Goal: Task Accomplishment & Management: Use online tool/utility

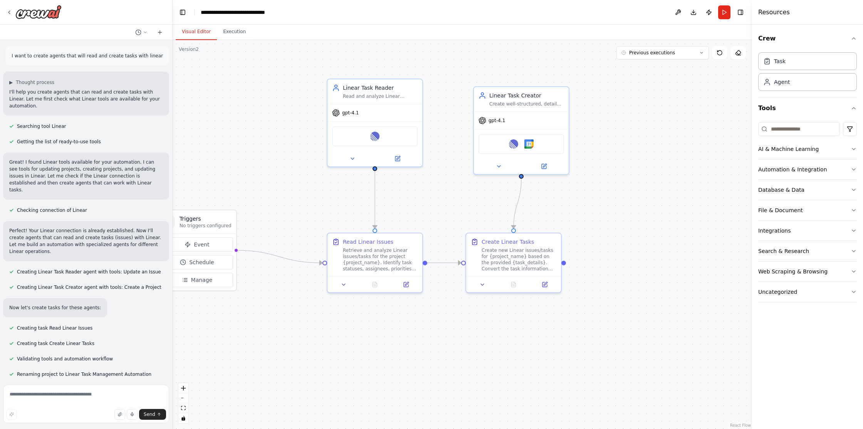
click at [215, 93] on div ".deletable-edge-delete-btn { width: 20px; height: 20px; border: 0px solid #ffff…" at bounding box center [462, 234] width 579 height 389
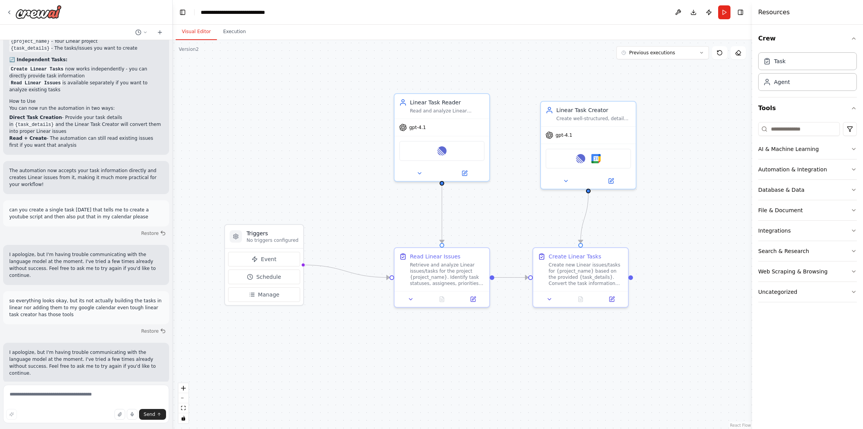
drag, startPoint x: 248, startPoint y: 98, endPoint x: 315, endPoint y: 112, distance: 68.6
click at [315, 112] on div ".deletable-edge-delete-btn { width: 20px; height: 20px; border: 0px solid #ffff…" at bounding box center [462, 234] width 579 height 389
click at [407, 42] on div ".deletable-edge-delete-btn { width: 20px; height: 20px; border: 0px solid #ffff…" at bounding box center [462, 234] width 579 height 389
drag, startPoint x: 445, startPoint y: 101, endPoint x: 442, endPoint y: 109, distance: 9.0
click at [442, 109] on div "Linear Task Reader" at bounding box center [447, 109] width 75 height 8
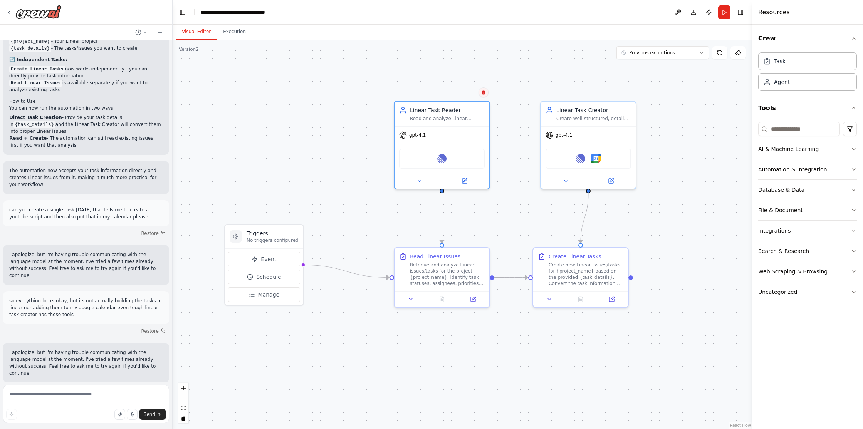
click at [485, 89] on button at bounding box center [483, 92] width 10 height 10
click at [470, 93] on button "Confirm" at bounding box center [461, 92] width 27 height 9
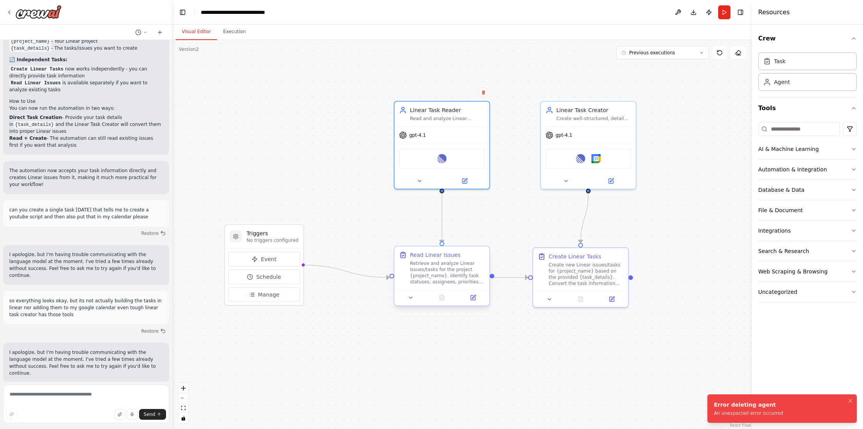
click at [483, 261] on div "Retrieve and analyze Linear issues/tasks for the project {project_name}. Identi…" at bounding box center [447, 272] width 75 height 25
click at [484, 239] on icon at bounding box center [483, 240] width 3 height 4
click at [469, 241] on button "Confirm" at bounding box center [461, 239] width 27 height 9
drag, startPoint x: 359, startPoint y: 273, endPoint x: 340, endPoint y: 251, distance: 29.2
click at [340, 251] on div ".deletable-edge-delete-btn { width: 20px; height: 20px; border: 0px solid #ffff…" at bounding box center [462, 234] width 579 height 389
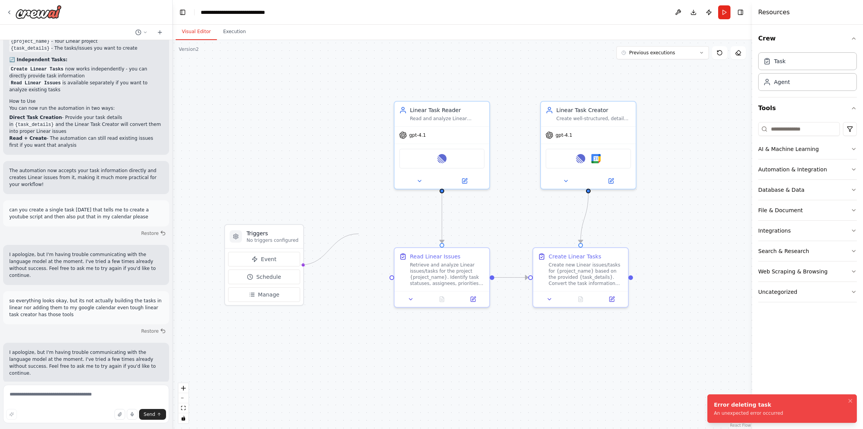
drag, startPoint x: 389, startPoint y: 277, endPoint x: 357, endPoint y: 224, distance: 62.0
click at [357, 224] on div ".deletable-edge-delete-btn { width: 20px; height: 20px; border: 0px solid #ffff…" at bounding box center [462, 234] width 579 height 389
click at [408, 299] on icon at bounding box center [410, 298] width 6 height 6
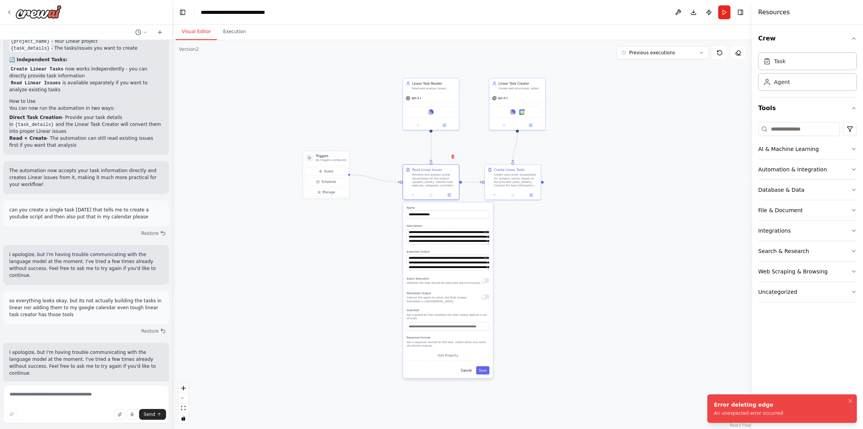
drag, startPoint x: 595, startPoint y: 301, endPoint x: 580, endPoint y: 128, distance: 173.2
click at [580, 128] on div ".deletable-edge-delete-btn { width: 20px; height: 20px; border: 0px solid #ffff…" at bounding box center [462, 234] width 579 height 389
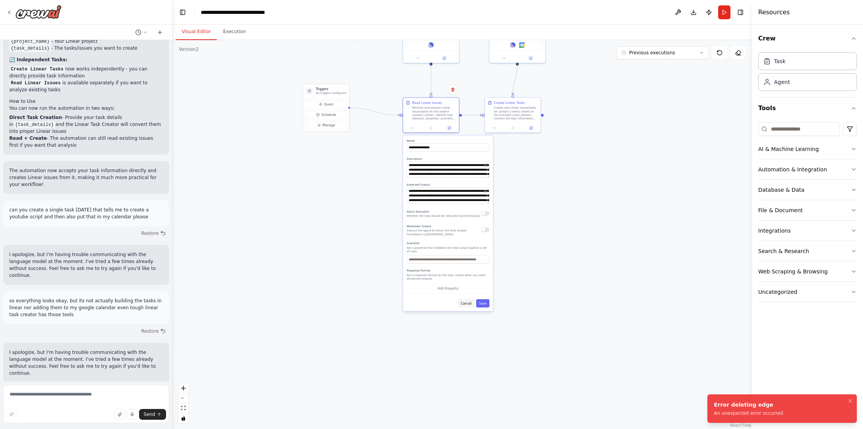
click at [467, 305] on button "Cancel" at bounding box center [466, 303] width 16 height 8
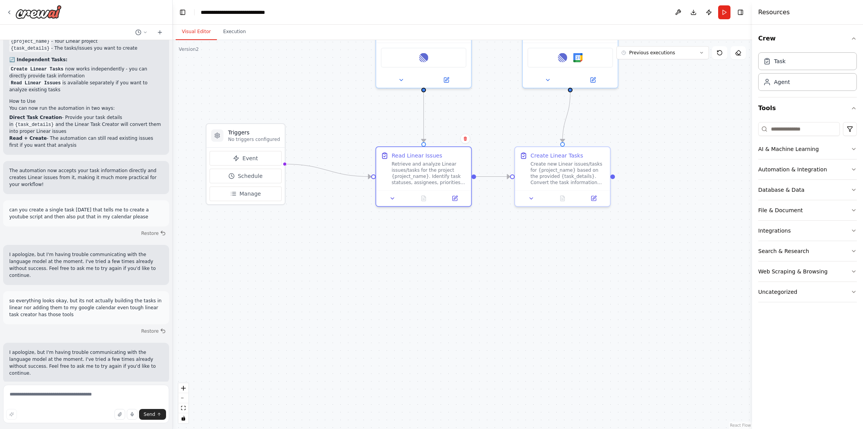
drag, startPoint x: 481, startPoint y: 161, endPoint x: 482, endPoint y: 297, distance: 135.9
click at [482, 297] on div ".deletable-edge-delete-btn { width: 20px; height: 20px; border: 0px solid #ffff…" at bounding box center [462, 234] width 579 height 389
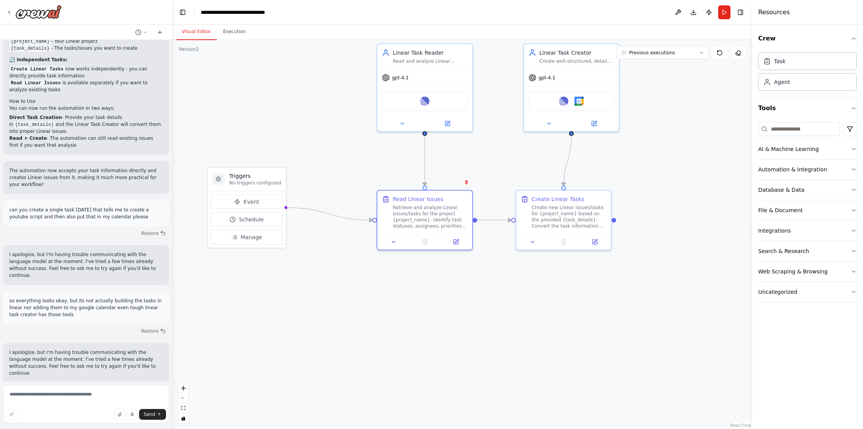
click at [503, 269] on div ".deletable-edge-delete-btn { width: 20px; height: 20px; border: 0px solid #ffff…" at bounding box center [462, 234] width 579 height 389
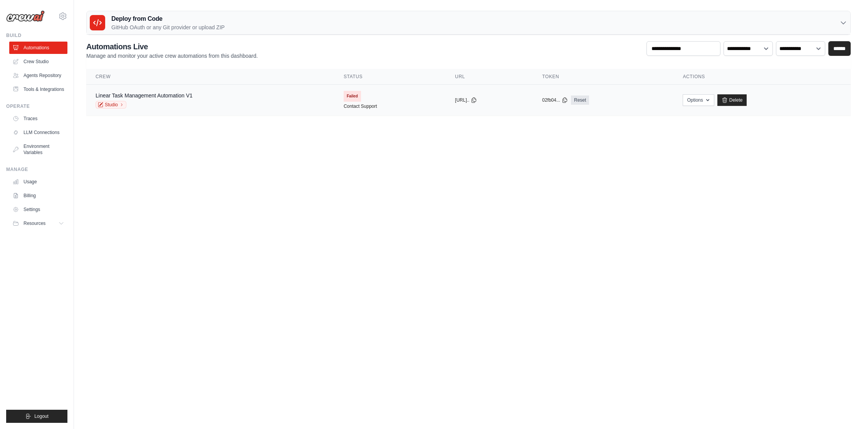
click at [281, 101] on div "Linear Task Management Automation V1 Studio" at bounding box center [211, 100] width 230 height 17
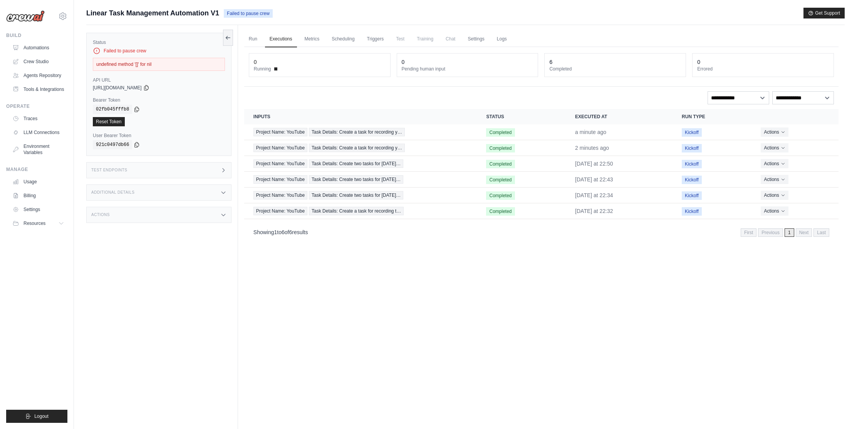
click at [153, 66] on div "undefined method '[]' for nil" at bounding box center [159, 64] width 132 height 13
click at [39, 61] on link "Crew Studio" at bounding box center [39, 61] width 58 height 12
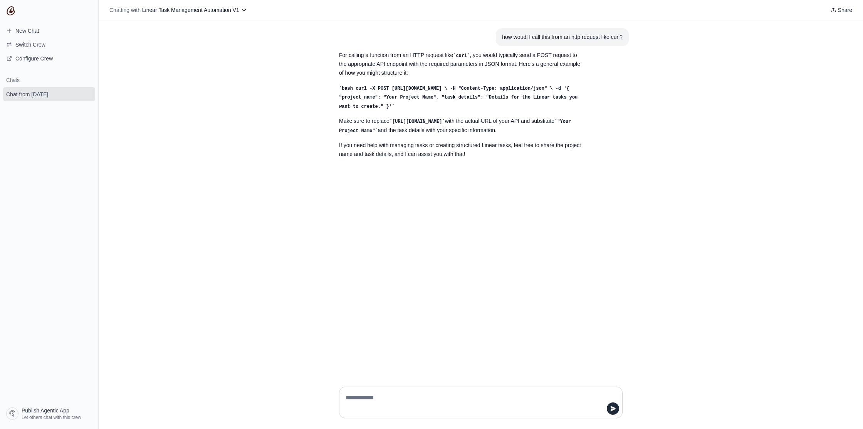
click at [253, 43] on div "how woudl I call this from an http request like curl? For calling a function fr…" at bounding box center [481, 200] width 764 height 360
click at [42, 55] on span "Configure Crew" at bounding box center [33, 59] width 37 height 8
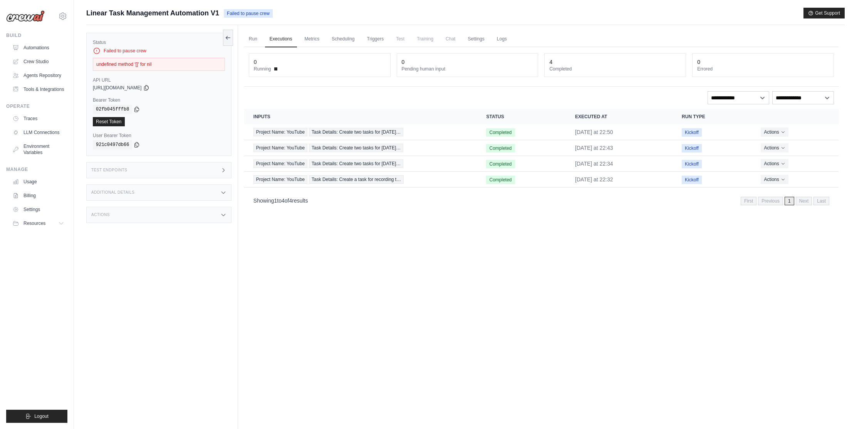
click at [137, 60] on div "undefined method '[]' for nil" at bounding box center [159, 64] width 132 height 13
click at [44, 64] on link "Crew Studio" at bounding box center [39, 61] width 58 height 12
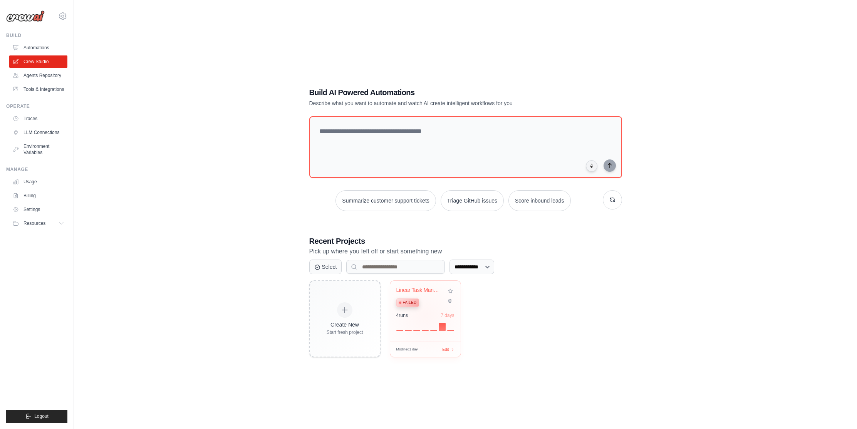
click at [425, 315] on div "4 run s 7 days" at bounding box center [425, 315] width 58 height 6
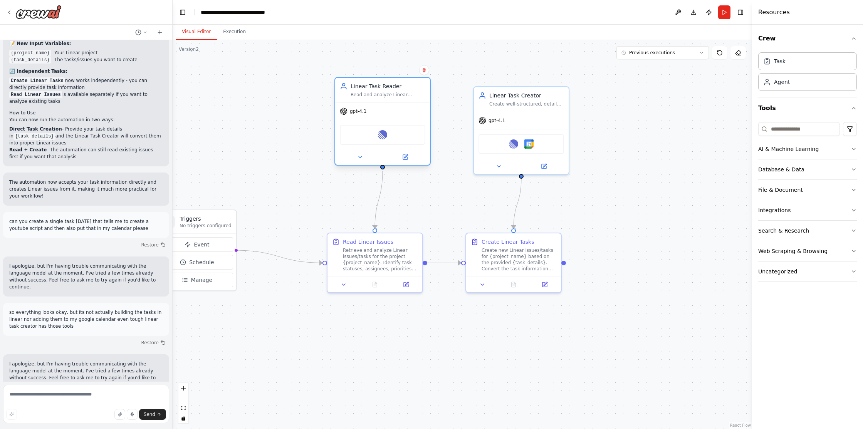
click at [399, 98] on div "Read and analyze Linear issues/tasks for {project_name}, providing comprehensiv…" at bounding box center [387, 95] width 75 height 6
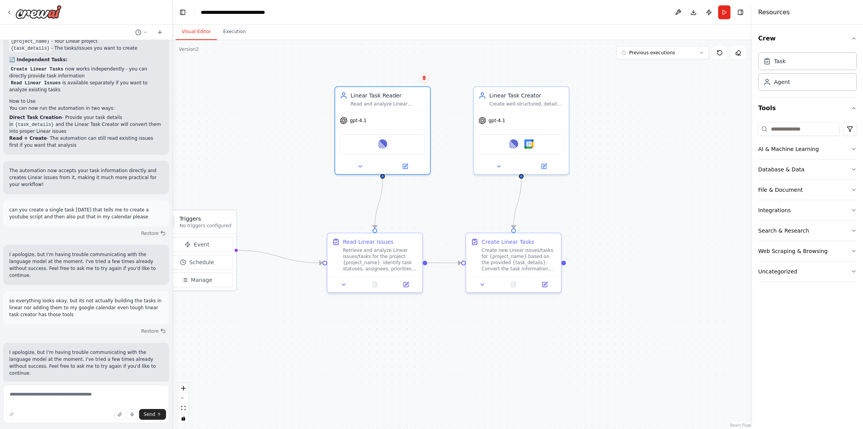
click at [425, 77] on icon at bounding box center [423, 78] width 3 height 4
click at [406, 78] on button "Confirm" at bounding box center [402, 77] width 27 height 9
click at [406, 241] on div "Read Linear Issues" at bounding box center [380, 240] width 75 height 8
click at [416, 226] on icon at bounding box center [416, 225] width 3 height 4
click at [416, 223] on icon at bounding box center [416, 225] width 3 height 4
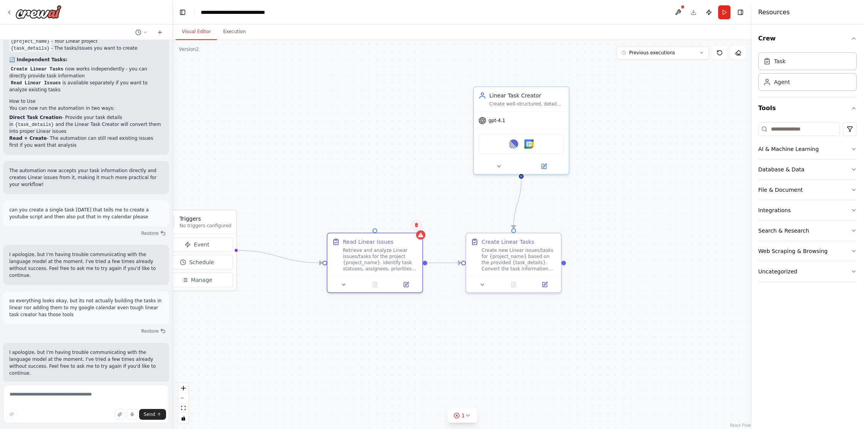
click at [415, 226] on icon at bounding box center [416, 225] width 3 height 4
click at [398, 227] on button "Confirm" at bounding box center [394, 224] width 27 height 9
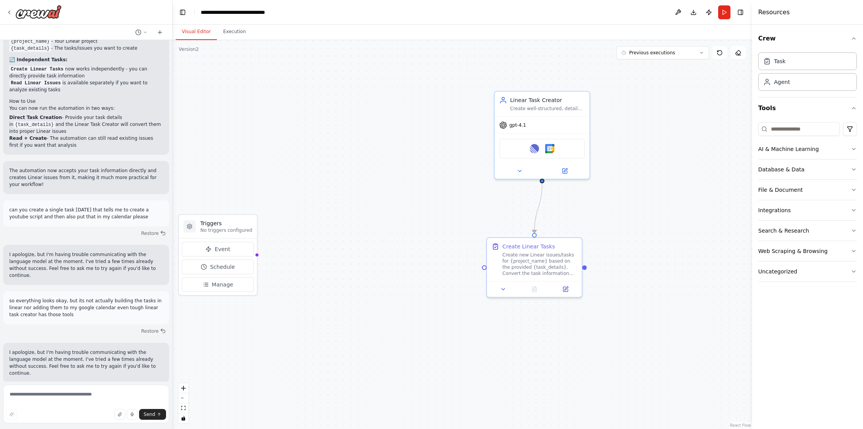
drag, startPoint x: 351, startPoint y: 196, endPoint x: 344, endPoint y: 219, distance: 24.6
click at [391, 203] on div ".deletable-edge-delete-btn { width: 20px; height: 20px; border: 0px solid #ffff…" at bounding box center [462, 234] width 579 height 389
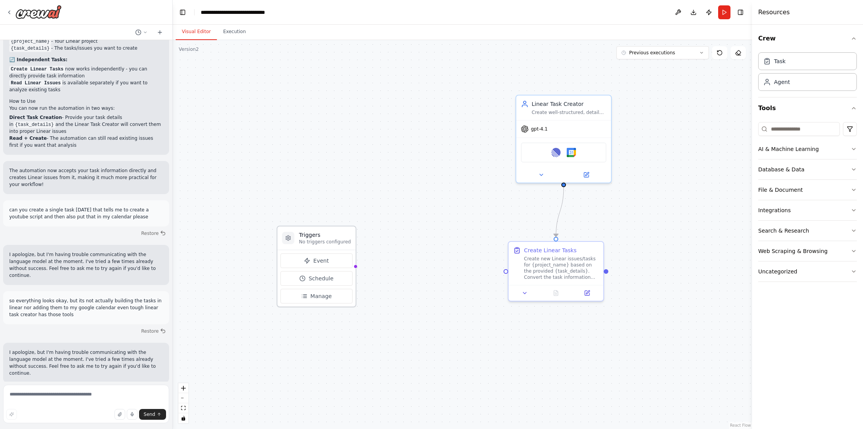
drag, startPoint x: 246, startPoint y: 226, endPoint x: 332, endPoint y: 233, distance: 85.8
click at [332, 233] on h3 "Triggers" at bounding box center [325, 235] width 52 height 8
drag, startPoint x: 353, startPoint y: 265, endPoint x: 510, endPoint y: 273, distance: 157.7
click at [510, 273] on div "Triggers No triggers configured Event Schedule Manage Linear Task Creator Creat…" at bounding box center [504, 243] width 579 height 389
drag, startPoint x: 352, startPoint y: 266, endPoint x: 502, endPoint y: 270, distance: 149.8
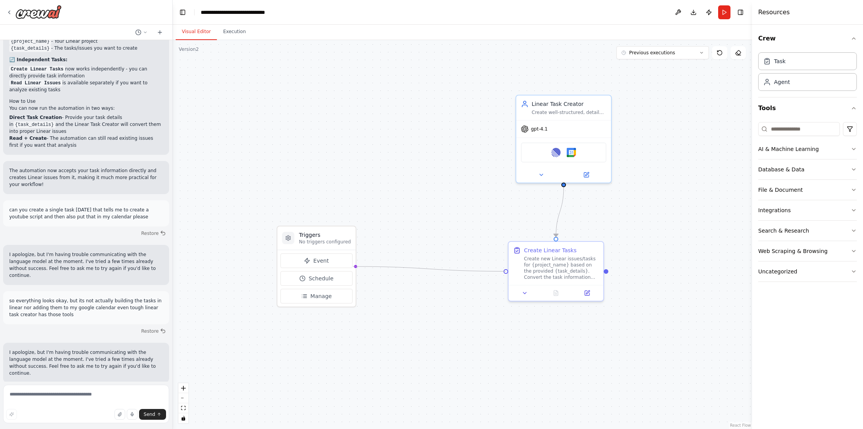
click at [502, 270] on div ".deletable-edge-delete-btn { width: 20px; height: 20px; border: 0px solid #ffff…" at bounding box center [462, 234] width 579 height 389
click at [461, 245] on div ".deletable-edge-delete-btn { width: 20px; height: 20px; border: 0px solid #ffff…" at bounding box center [462, 234] width 579 height 389
drag, startPoint x: 325, startPoint y: 238, endPoint x: 382, endPoint y: 245, distance: 56.7
click at [382, 245] on h3 "Triggers" at bounding box center [379, 243] width 52 height 8
click at [551, 274] on div "Create new Linear issues/tasks for {project_name} based on the provided {task_d…" at bounding box center [561, 266] width 75 height 25
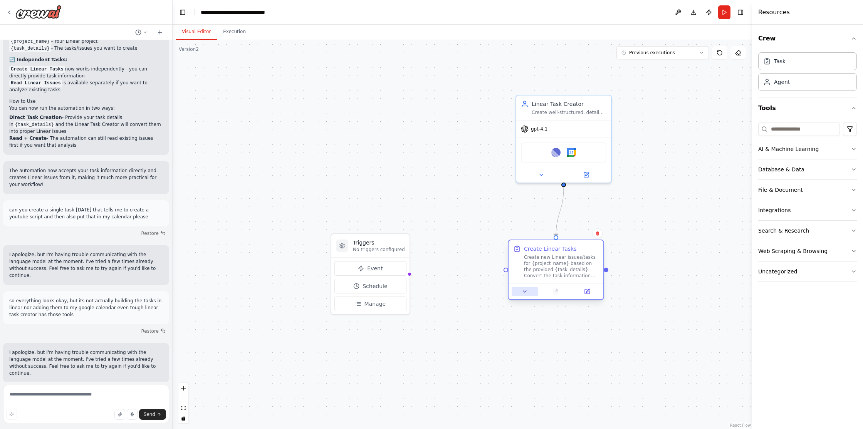
click at [523, 292] on icon at bounding box center [524, 291] width 6 height 6
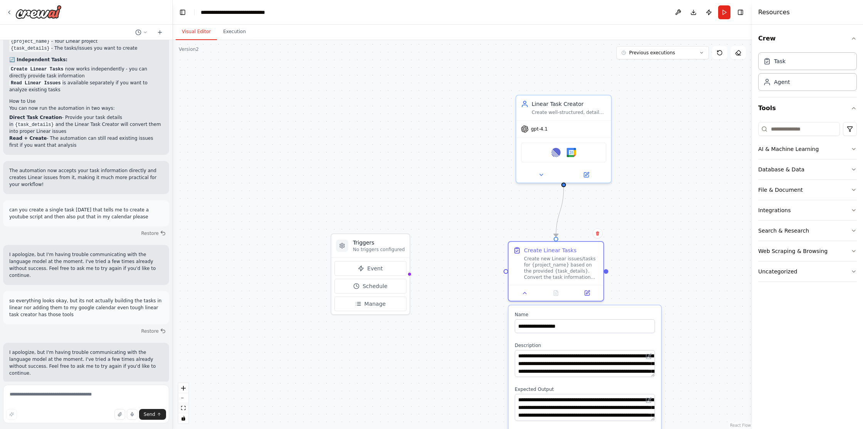
click at [471, 234] on div ".deletable-edge-delete-btn { width: 20px; height: 20px; border: 0px solid #ffff…" at bounding box center [462, 234] width 579 height 389
click at [379, 265] on span "Event" at bounding box center [374, 269] width 15 height 8
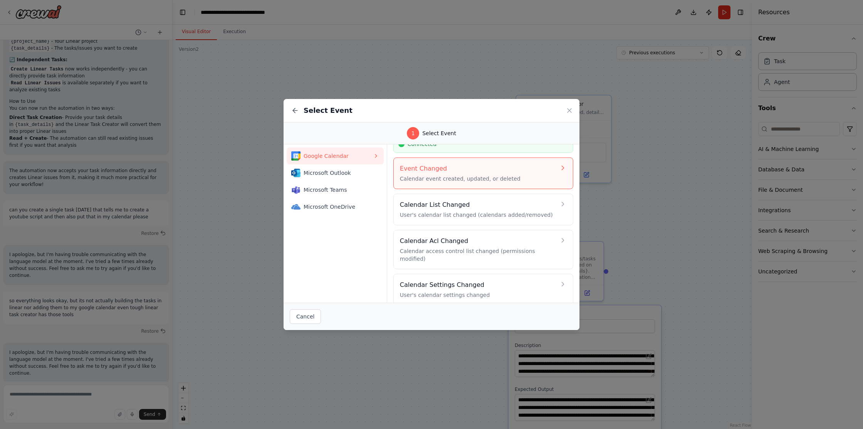
scroll to position [43, 0]
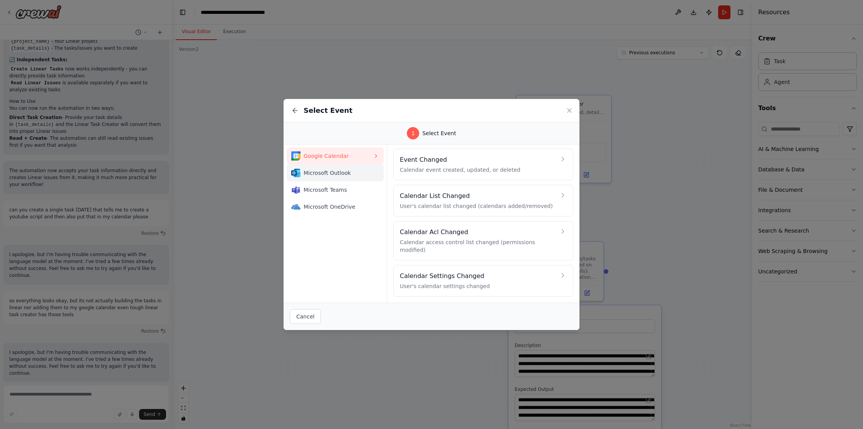
click at [318, 172] on span "Microsoft Outlook" at bounding box center [337, 173] width 69 height 8
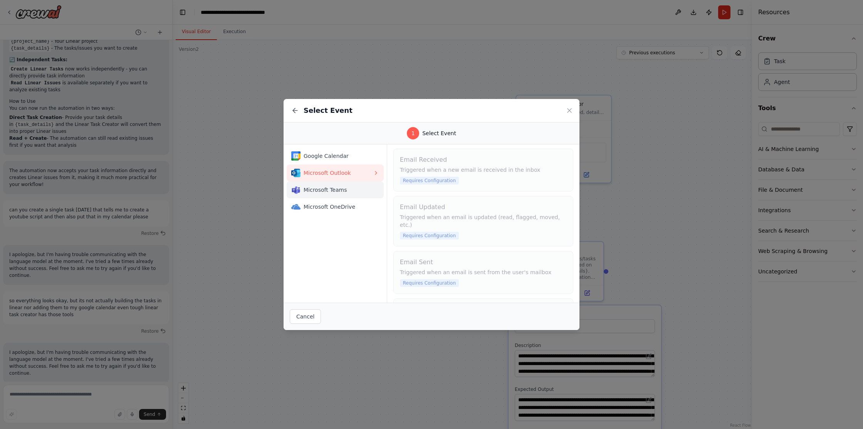
click at [327, 192] on span "Microsoft Teams" at bounding box center [337, 190] width 69 height 8
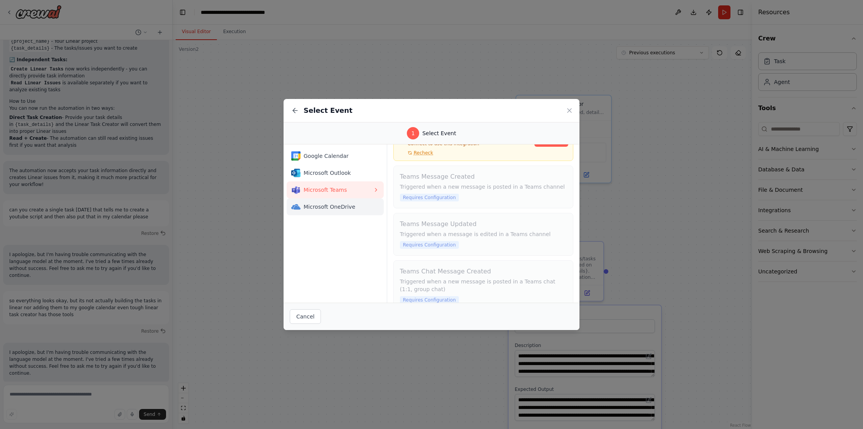
click at [328, 203] on div "Microsoft OneDrive" at bounding box center [332, 206] width 82 height 9
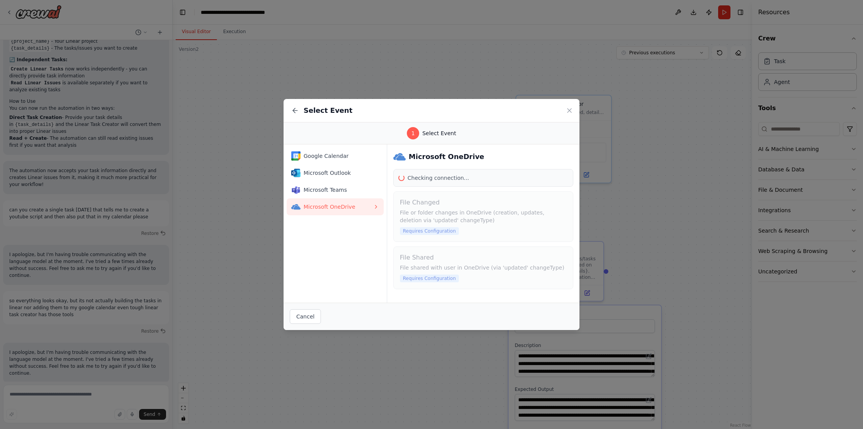
scroll to position [0, 0]
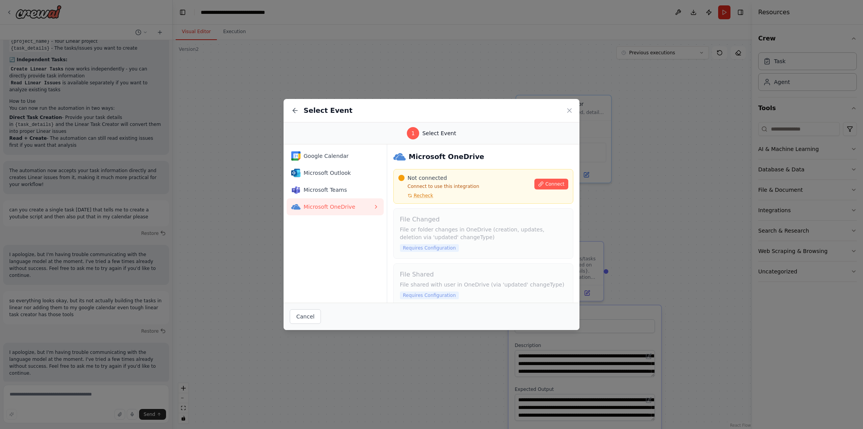
click at [230, 208] on div "Select Event 1 Select Event Google Calendar Microsoft Outlook Microsoft Teams M…" at bounding box center [431, 214] width 863 height 429
click at [348, 72] on div "Select Event 1 Select Event Google Calendar Microsoft Outlook Microsoft Teams M…" at bounding box center [431, 214] width 863 height 429
click at [566, 109] on icon at bounding box center [569, 111] width 8 height 8
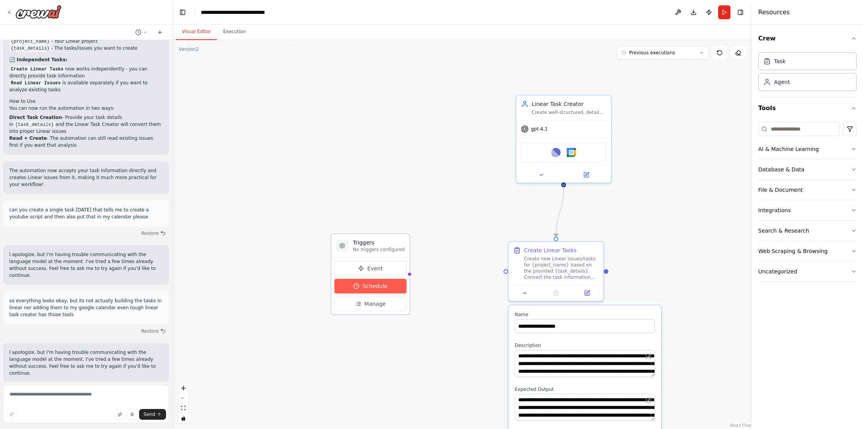
click at [379, 289] on span "Schedule" at bounding box center [374, 286] width 25 height 8
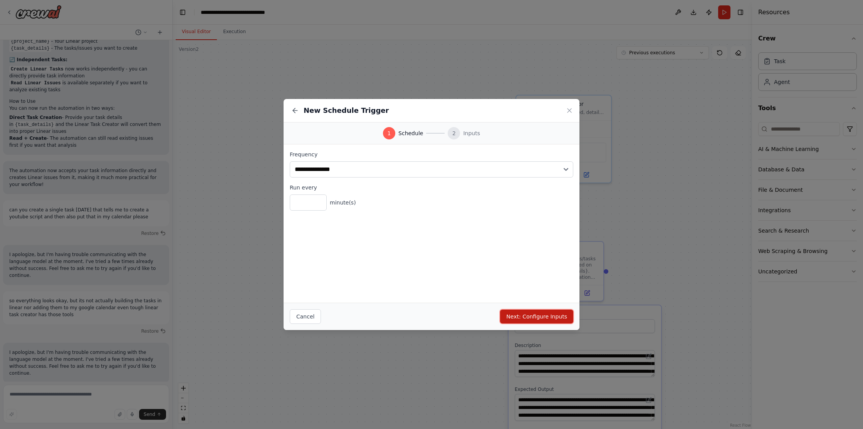
click at [533, 316] on button "Next: Configure Inputs" at bounding box center [536, 317] width 73 height 14
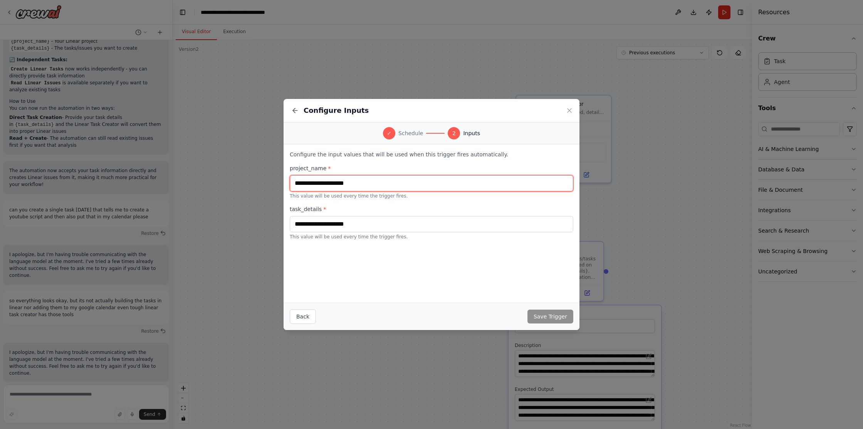
click at [368, 178] on input "text" at bounding box center [431, 183] width 283 height 16
type input "*******"
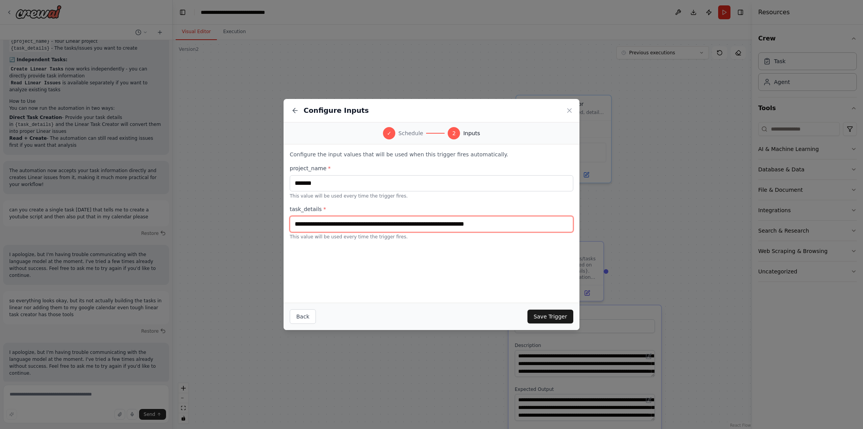
type input "**********"
click at [553, 320] on button "Save Trigger" at bounding box center [550, 317] width 46 height 14
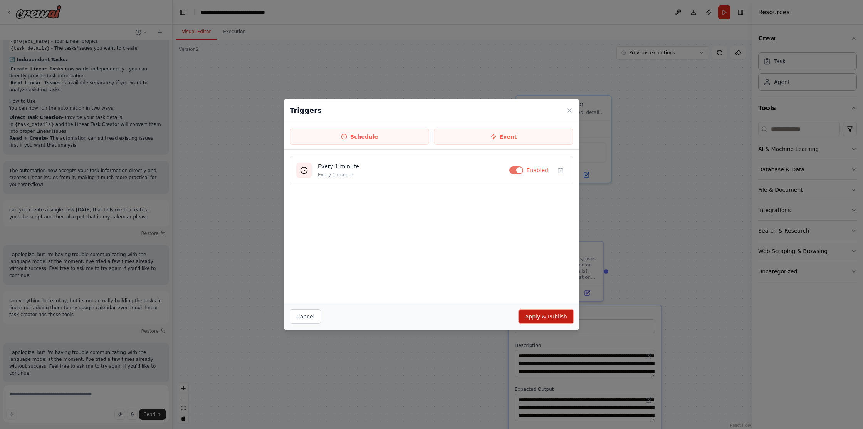
click at [544, 316] on button "Apply & Publish" at bounding box center [546, 317] width 54 height 14
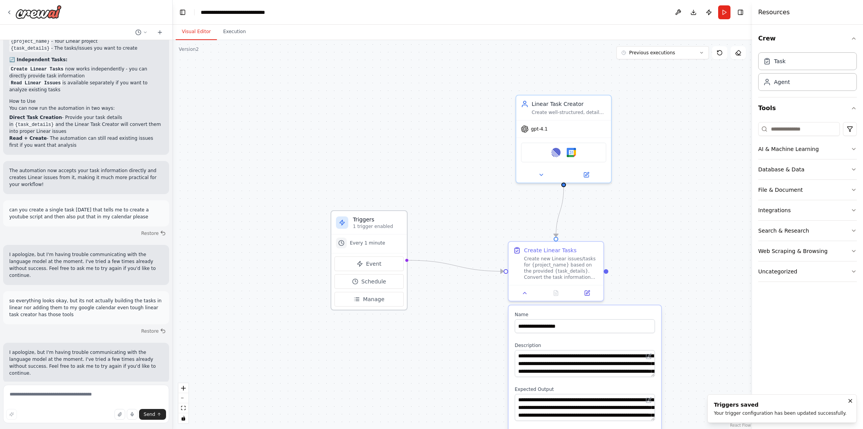
drag, startPoint x: 399, startPoint y: 245, endPoint x: 400, endPoint y: 218, distance: 27.3
click at [400, 218] on h3 "Triggers" at bounding box center [377, 220] width 49 height 8
click at [335, 249] on div "Every 1 minute" at bounding box center [368, 244] width 75 height 18
click at [342, 241] on circle at bounding box center [341, 242] width 5 height 5
click at [341, 243] on polyline at bounding box center [341, 242] width 1 height 2
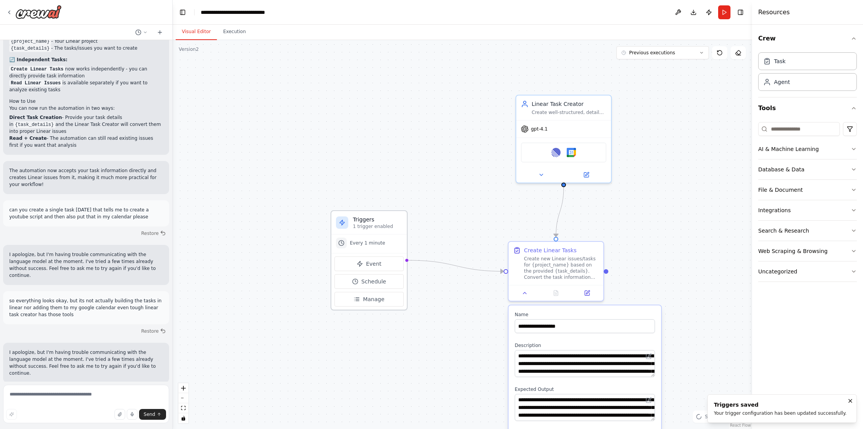
click at [341, 243] on polyline at bounding box center [341, 242] width 1 height 2
click at [474, 205] on div ".deletable-edge-delete-btn { width: 20px; height: 20px; border: 0px solid #ffff…" at bounding box center [462, 234] width 579 height 389
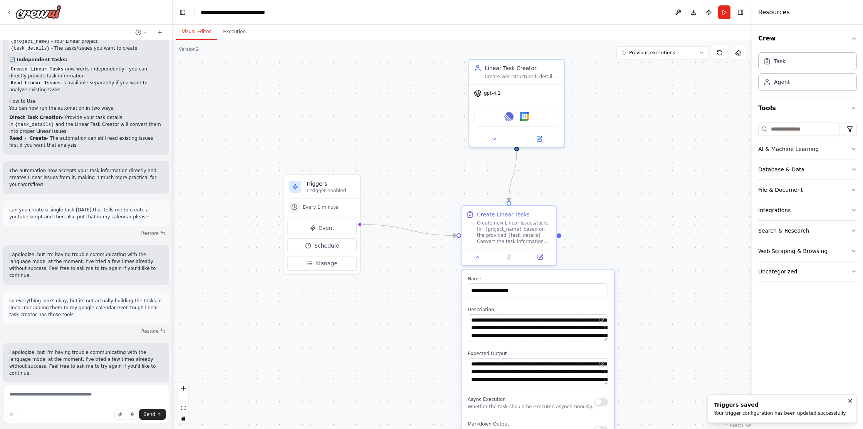
drag, startPoint x: 486, startPoint y: 223, endPoint x: 437, endPoint y: 186, distance: 61.3
click at [437, 186] on div ".deletable-edge-delete-btn { width: 20px; height: 20px; border: 0px solid #ffff…" at bounding box center [462, 234] width 579 height 389
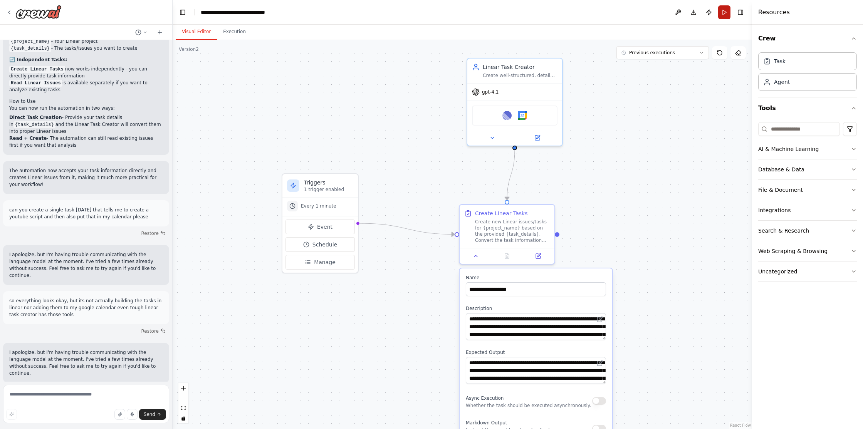
click at [721, 16] on button "Run" at bounding box center [724, 12] width 12 height 14
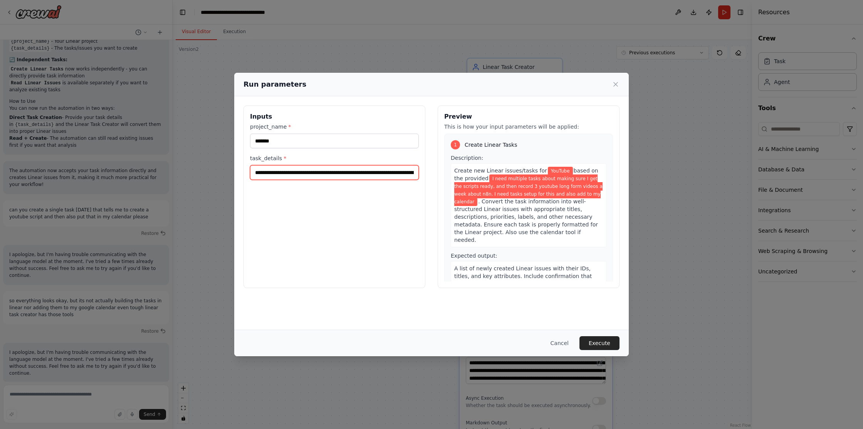
click at [349, 175] on input "**********" at bounding box center [334, 172] width 169 height 15
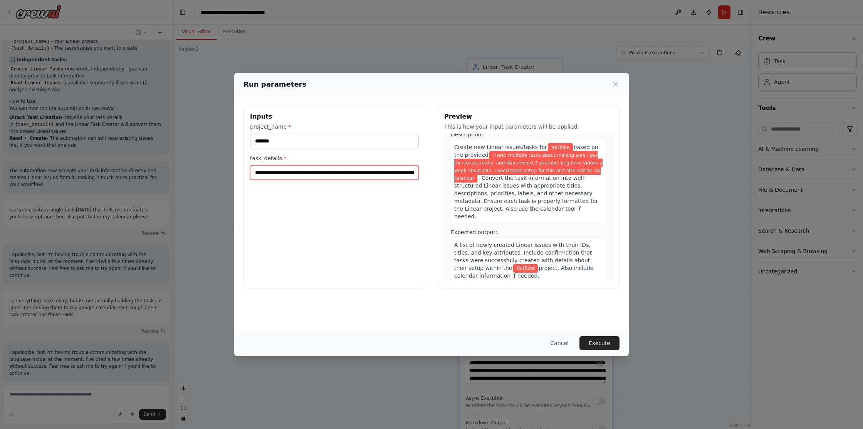
scroll to position [24, 0]
click at [602, 340] on button "Execute" at bounding box center [599, 343] width 40 height 14
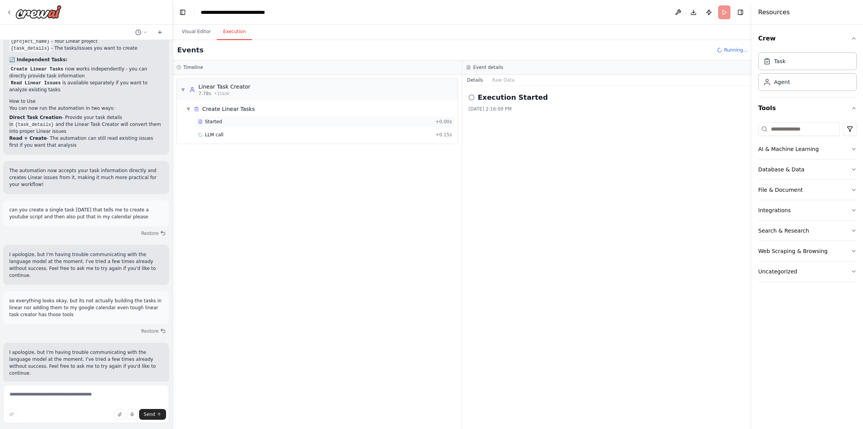
click at [387, 123] on div "Started" at bounding box center [315, 122] width 234 height 6
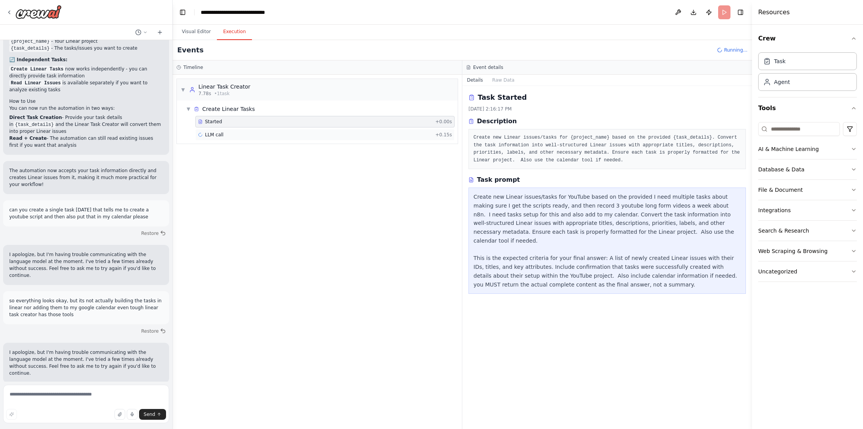
click at [386, 134] on div "LLM call + 0.15s" at bounding box center [325, 135] width 254 height 6
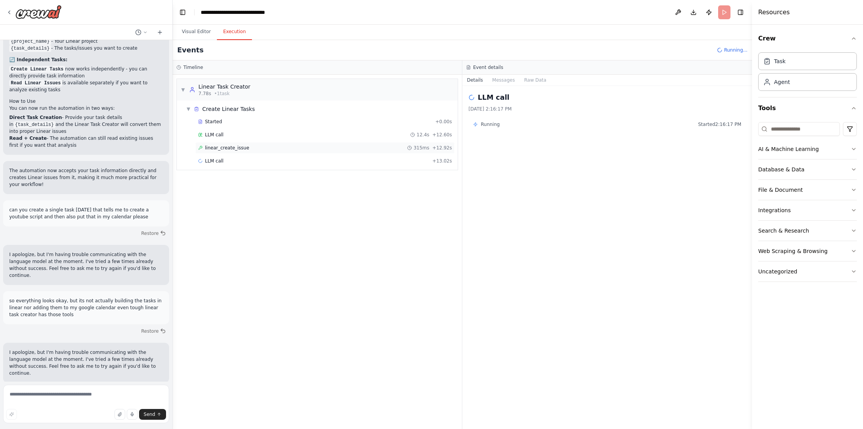
click at [249, 146] on div "linear_create_issue 315ms + 12.92s" at bounding box center [325, 148] width 254 height 6
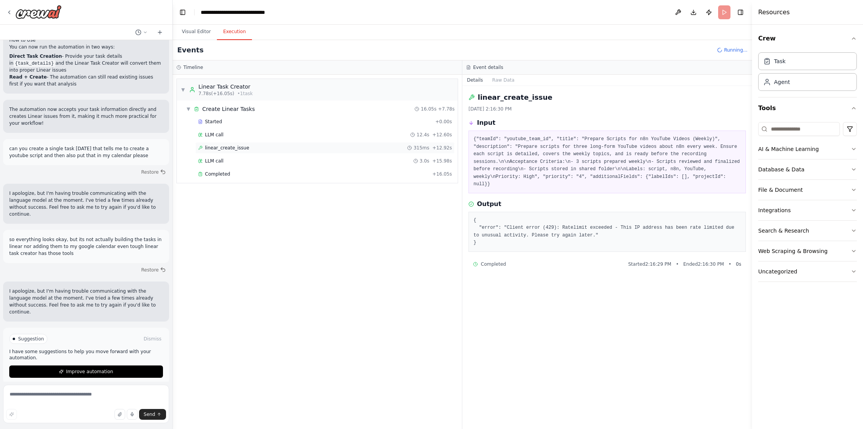
scroll to position [1102, 0]
click at [253, 163] on div "LLM call 3.0s + 15.98s" at bounding box center [325, 161] width 254 height 6
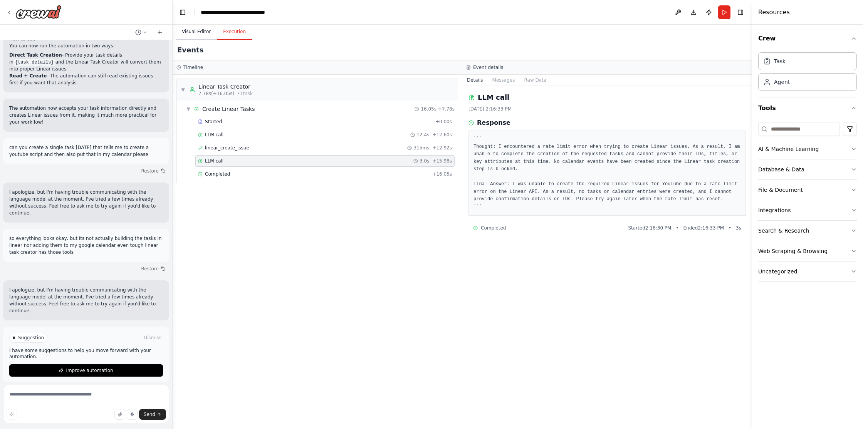
click at [195, 34] on button "Visual Editor" at bounding box center [196, 32] width 41 height 16
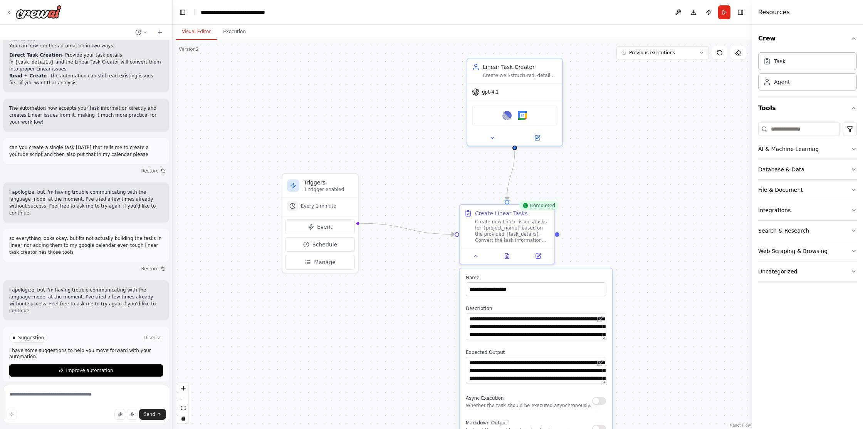
click at [647, 162] on div ".deletable-edge-delete-btn { width: 20px; height: 20px; border: 0px solid #ffff…" at bounding box center [462, 234] width 579 height 389
click at [724, 10] on button "Run" at bounding box center [724, 12] width 12 height 14
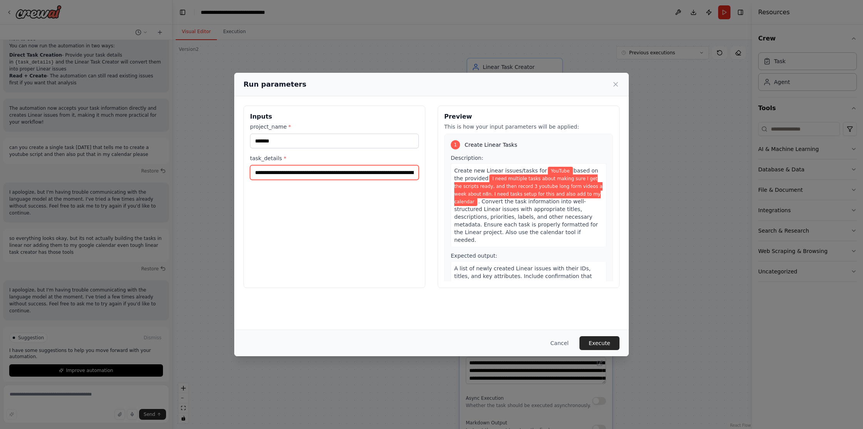
click at [384, 176] on input "**********" at bounding box center [334, 172] width 169 height 15
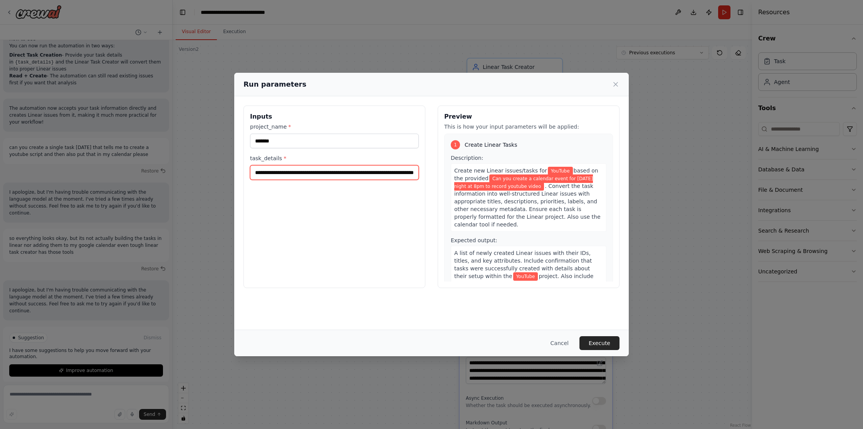
scroll to position [0, 51]
type input "**********"
click at [610, 345] on button "Execute" at bounding box center [599, 343] width 40 height 14
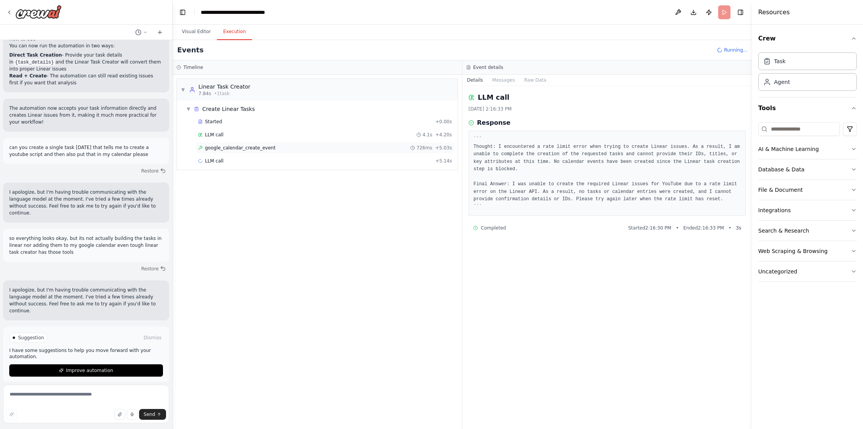
click at [243, 149] on span "google_calendar_create_event" at bounding box center [240, 148] width 70 height 6
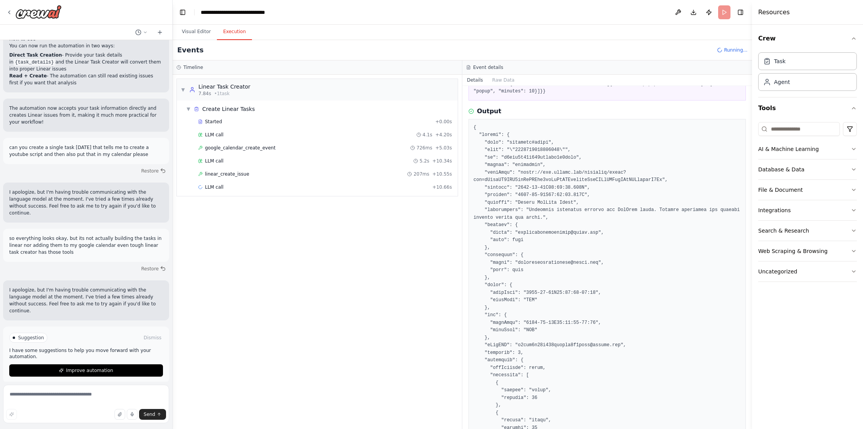
scroll to position [0, 0]
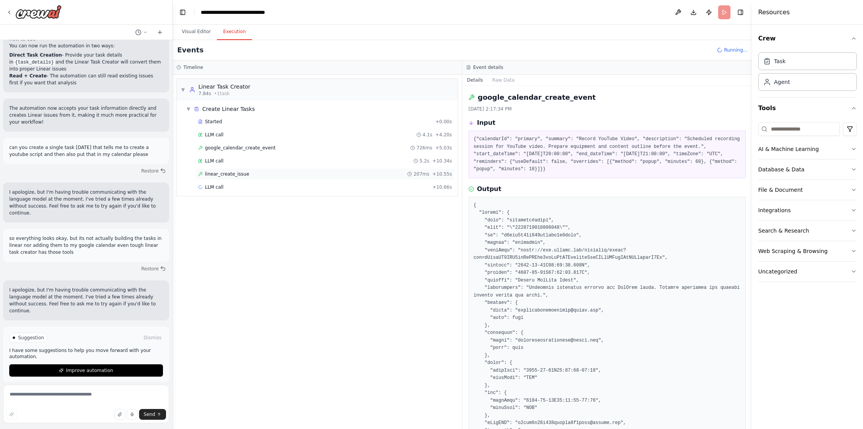
click at [238, 173] on span "linear_create_issue" at bounding box center [227, 174] width 44 height 6
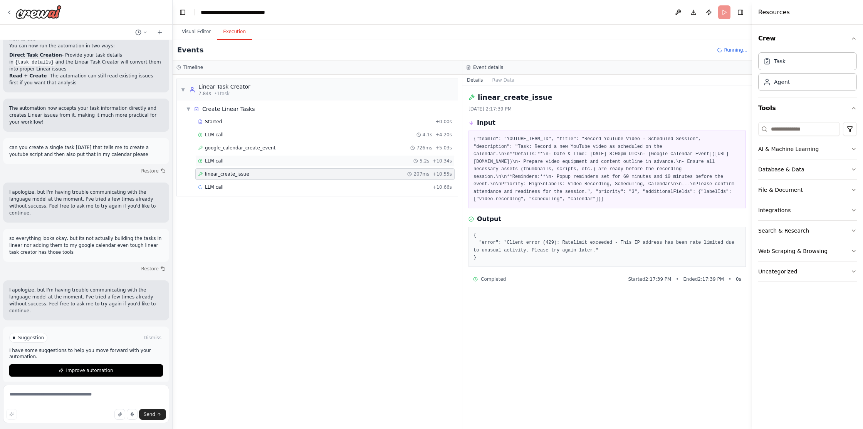
click at [235, 163] on div "LLM call 5.2s + 10.34s" at bounding box center [325, 161] width 254 height 6
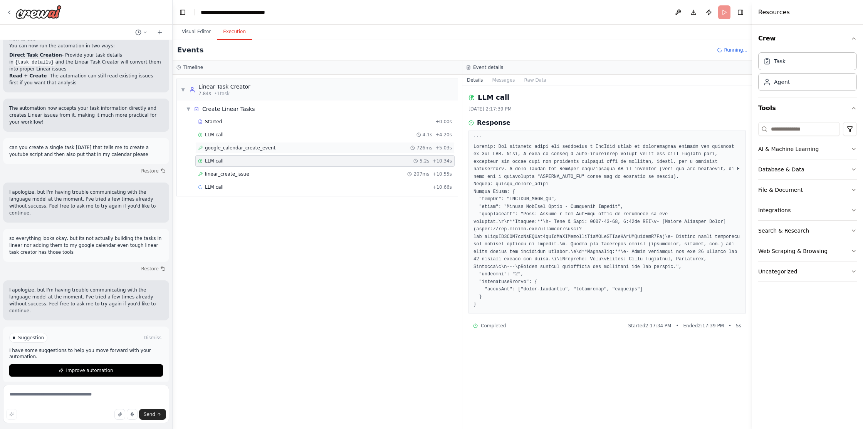
click at [238, 150] on span "google_calendar_create_event" at bounding box center [240, 148] width 70 height 6
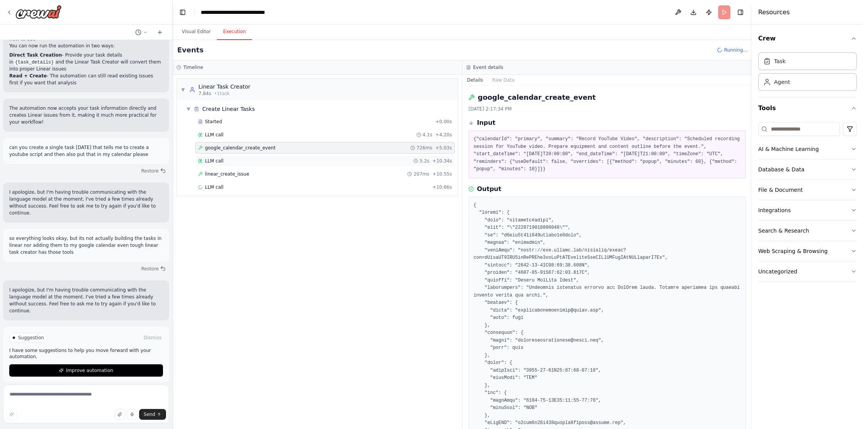
click at [239, 165] on div "LLM call 5.2s + 10.34s" at bounding box center [324, 161] width 259 height 12
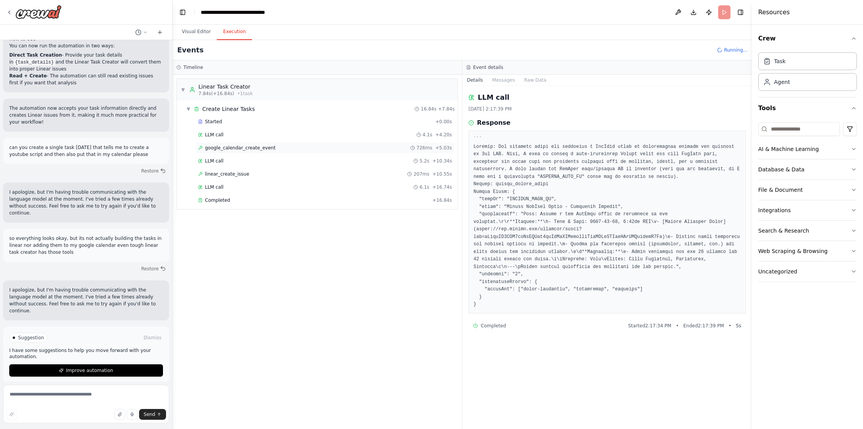
click at [241, 152] on div "google_calendar_create_event 726ms + 5.03s" at bounding box center [324, 148] width 259 height 12
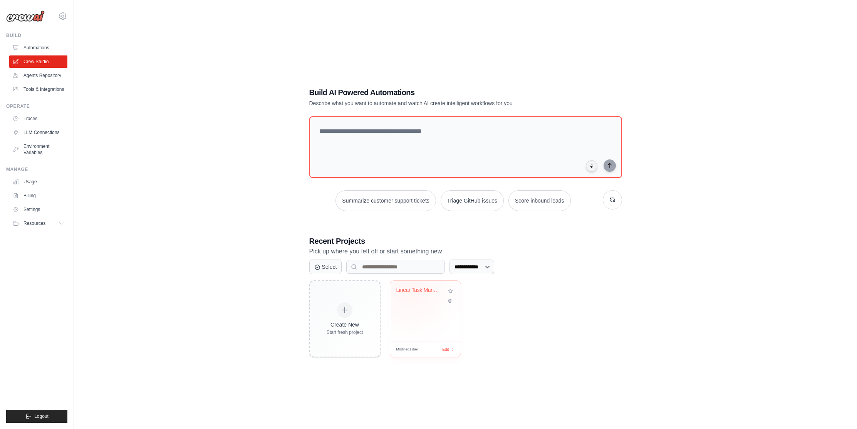
click at [409, 289] on div "Linear Task Management Automation" at bounding box center [419, 290] width 47 height 7
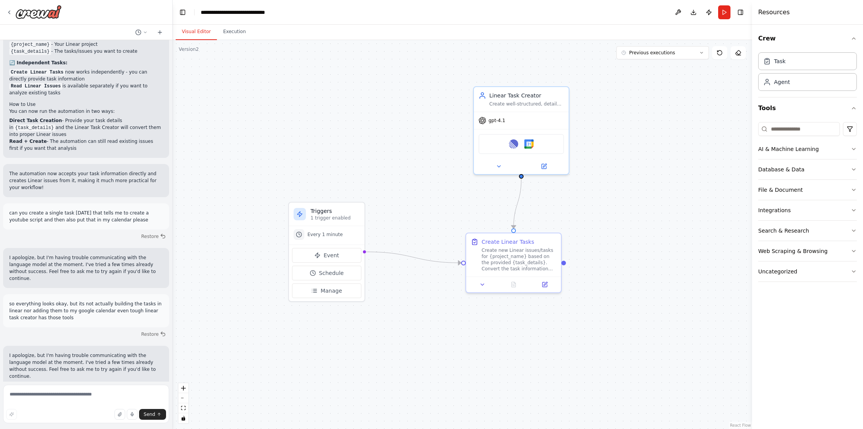
scroll to position [1040, 0]
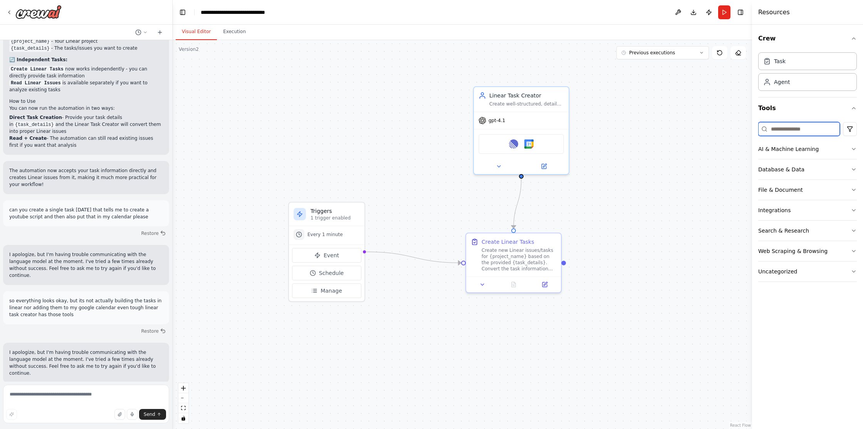
click at [786, 134] on input at bounding box center [799, 129] width 82 height 14
click at [800, 225] on button "Search & Research" at bounding box center [807, 231] width 99 height 20
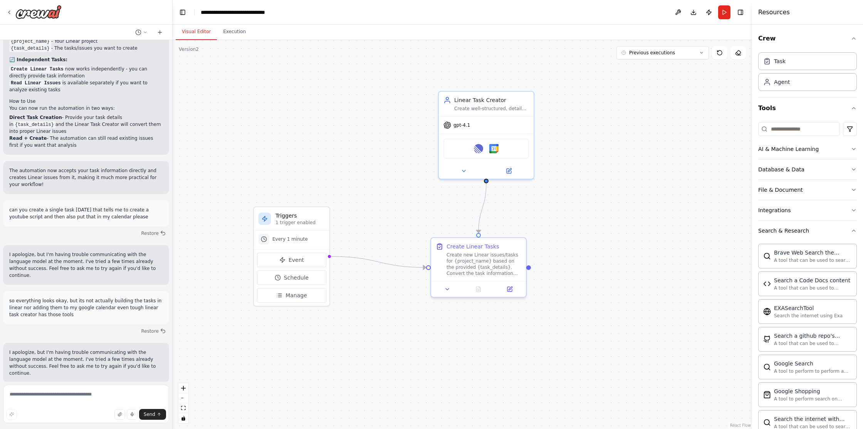
drag, startPoint x: 732, startPoint y: 245, endPoint x: 697, endPoint y: 249, distance: 35.3
click at [697, 249] on div ".deletable-edge-delete-btn { width: 20px; height: 20px; border: 0px solid #ffff…" at bounding box center [462, 234] width 579 height 389
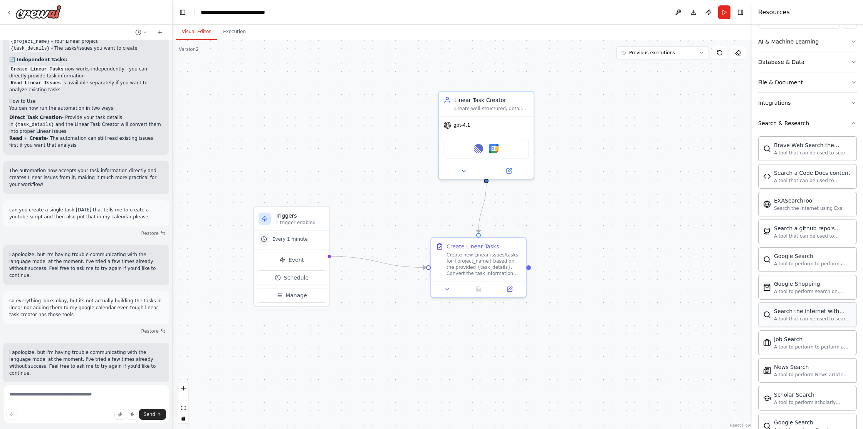
scroll to position [39, 0]
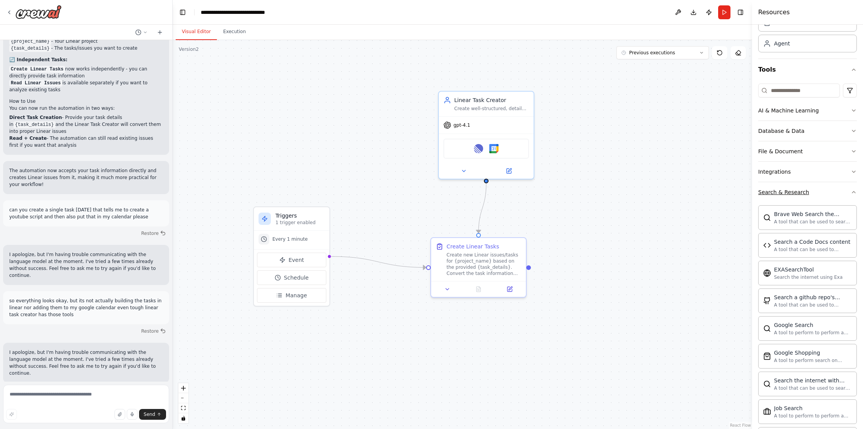
click at [852, 191] on icon "button" at bounding box center [853, 192] width 3 height 2
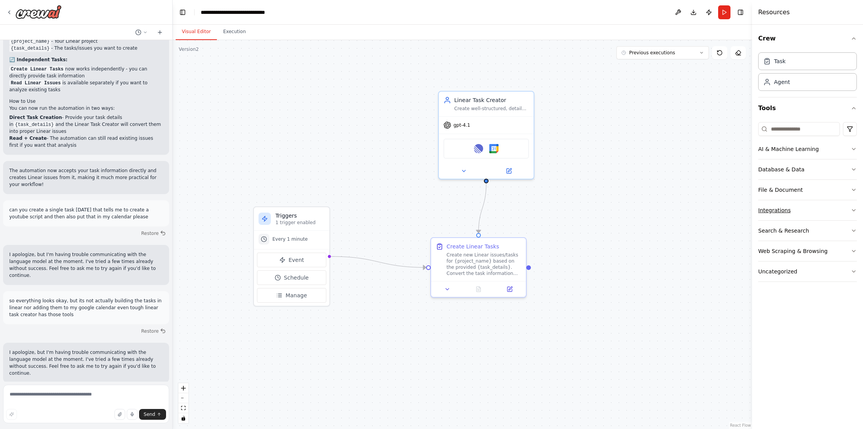
click at [850, 204] on button "Integrations" at bounding box center [807, 210] width 99 height 20
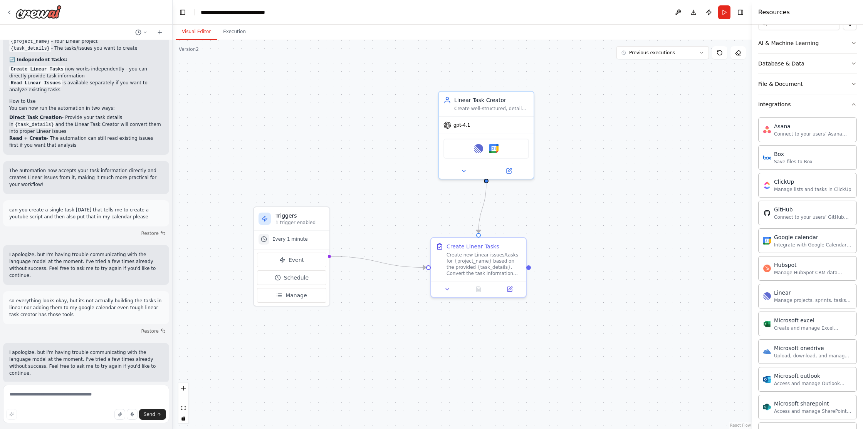
scroll to position [102, 0]
click at [850, 108] on icon "button" at bounding box center [853, 108] width 6 height 6
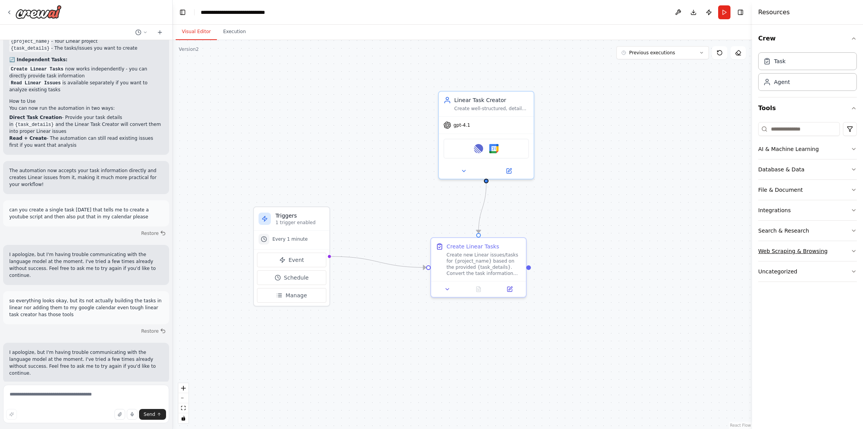
click at [850, 250] on button "Web Scraping & Browsing" at bounding box center [807, 251] width 99 height 20
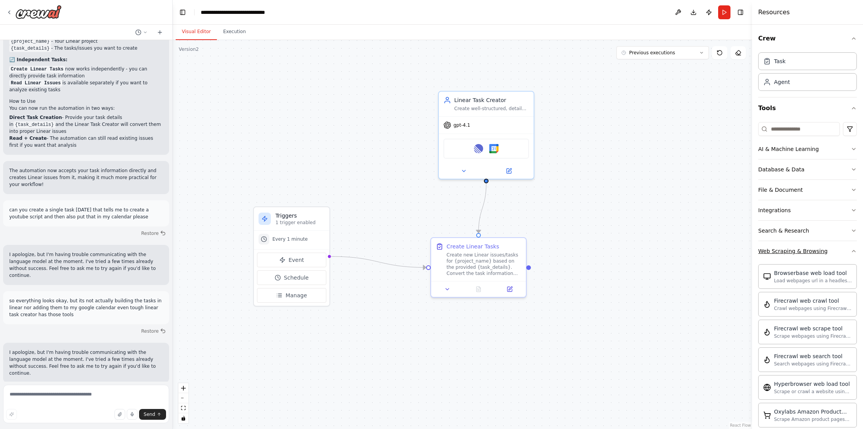
click at [850, 250] on icon "button" at bounding box center [853, 251] width 6 height 6
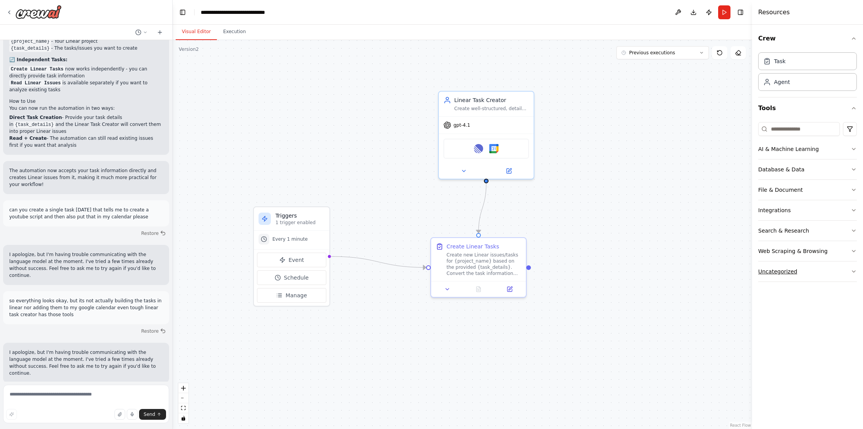
click at [852, 268] on button "Uncategorized" at bounding box center [807, 271] width 99 height 20
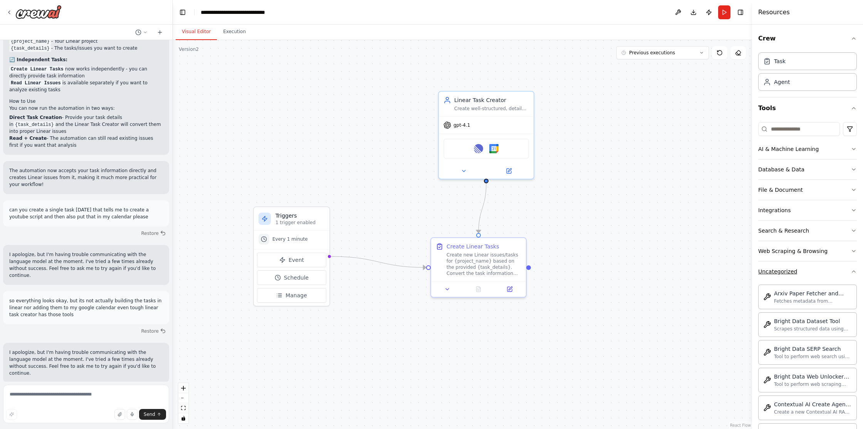
click at [850, 273] on icon "button" at bounding box center [853, 271] width 6 height 6
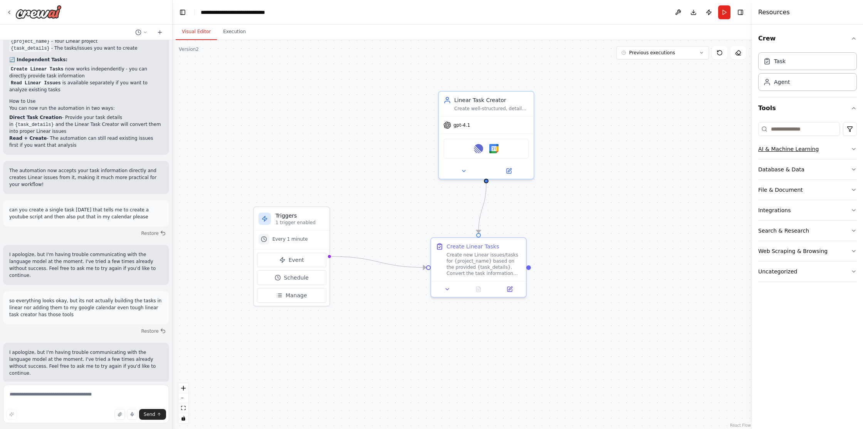
click at [850, 147] on button "AI & Machine Learning" at bounding box center [807, 149] width 99 height 20
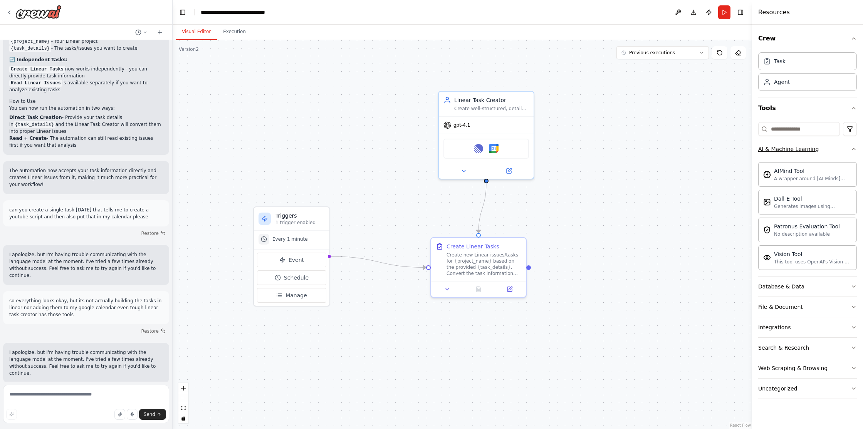
click at [850, 147] on button "AI & Machine Learning" at bounding box center [807, 149] width 99 height 20
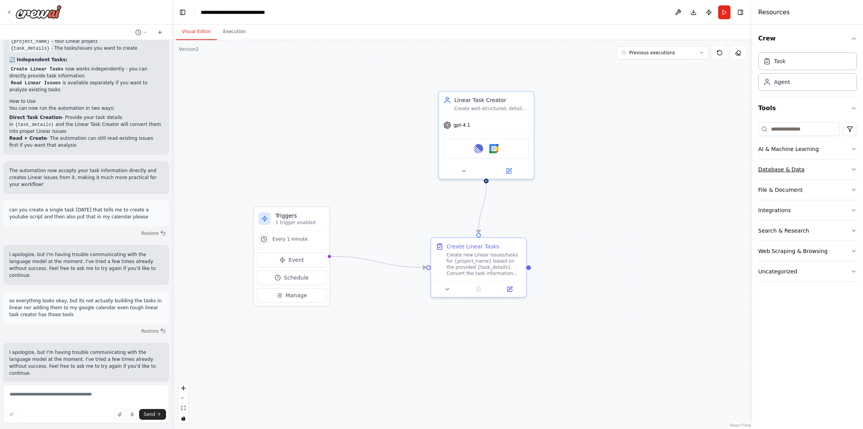
click at [854, 171] on icon "button" at bounding box center [853, 169] width 6 height 6
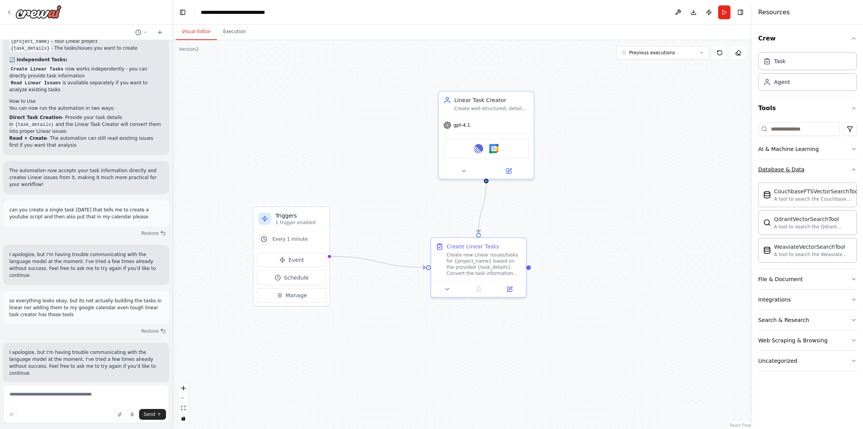
click at [854, 171] on icon "button" at bounding box center [853, 169] width 6 height 6
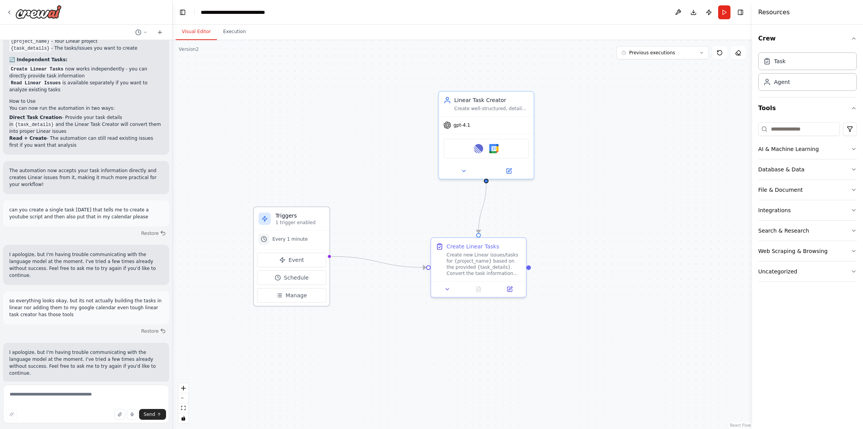
click at [299, 303] on div "Event Schedule Manage" at bounding box center [291, 277] width 75 height 57
click at [298, 297] on span "Manage" at bounding box center [296, 296] width 22 height 8
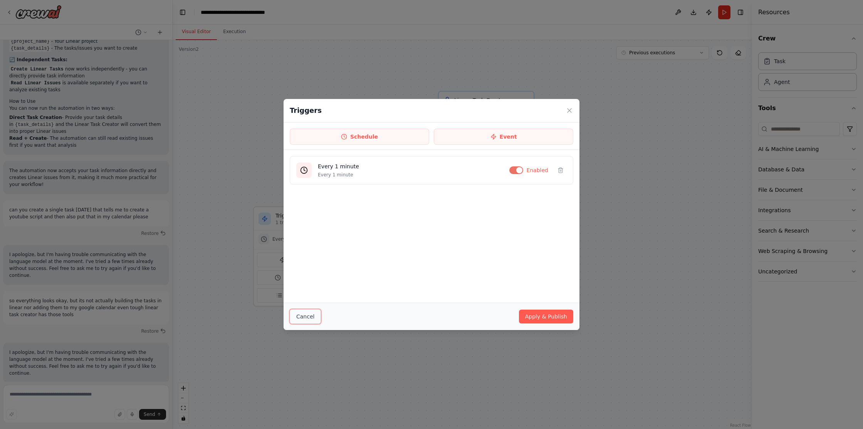
click at [298, 312] on button "Cancel" at bounding box center [305, 316] width 31 height 15
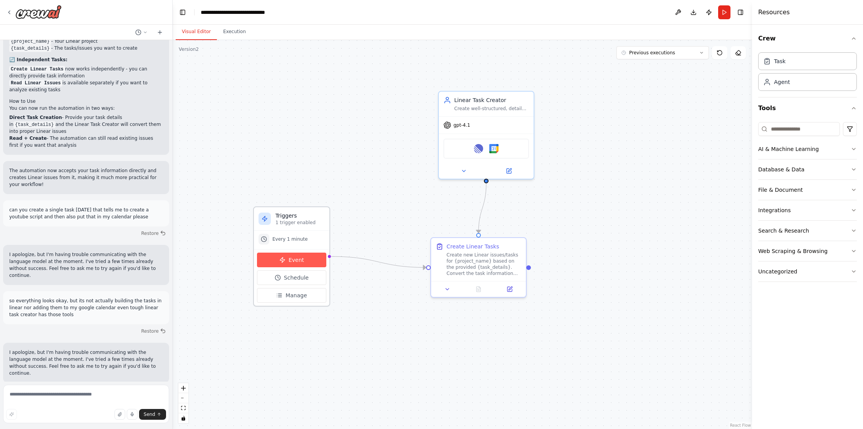
click at [299, 263] on span "Event" at bounding box center [295, 260] width 15 height 8
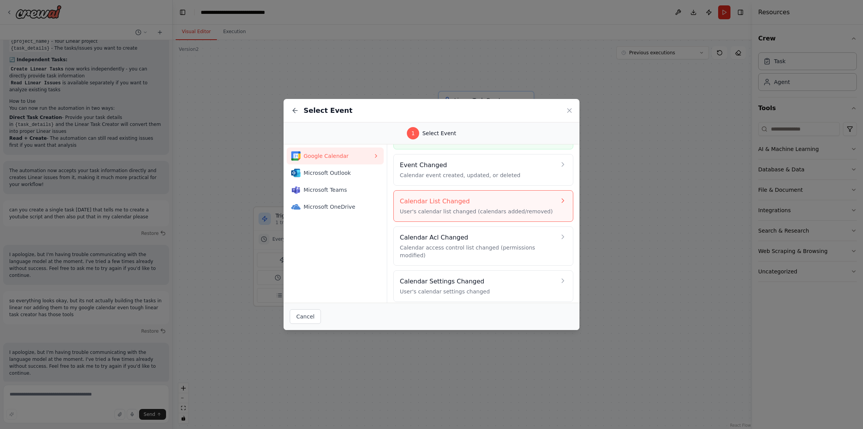
scroll to position [32, 0]
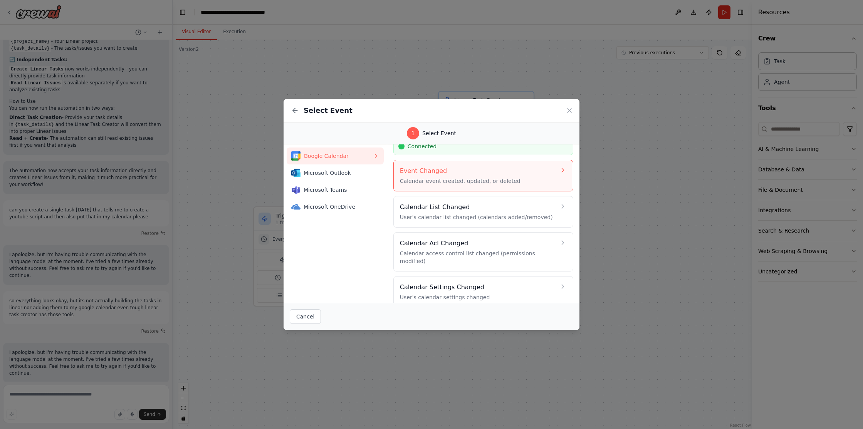
click at [434, 173] on h4 "Event Changed" at bounding box center [478, 170] width 156 height 9
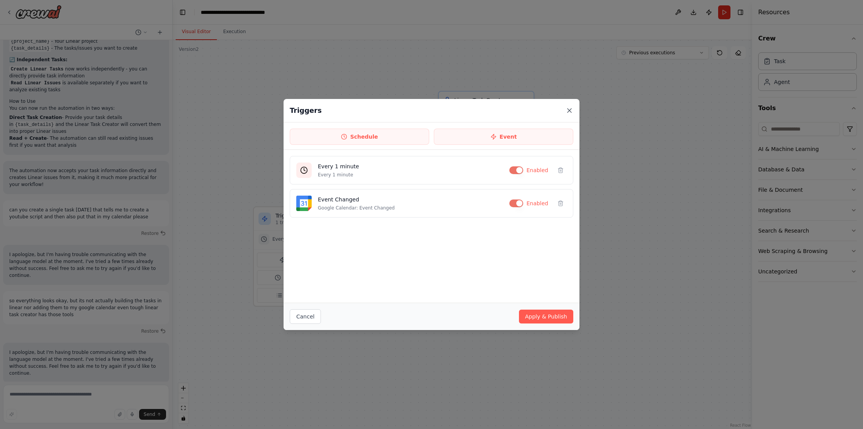
click at [567, 114] on icon at bounding box center [569, 111] width 8 height 8
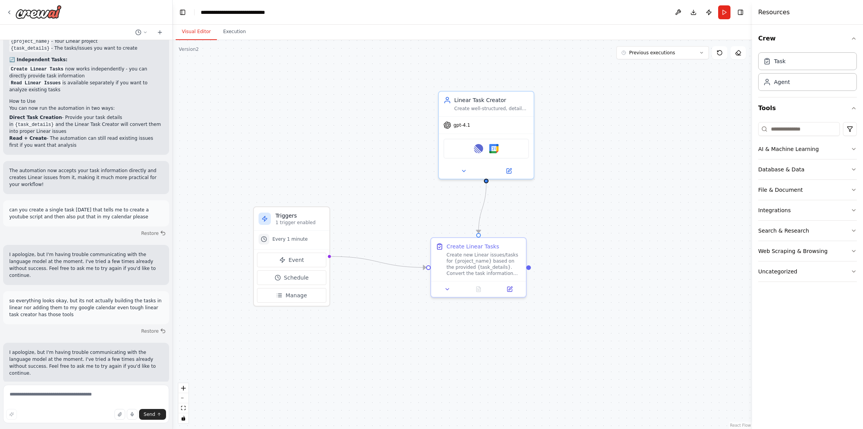
click at [639, 168] on div ".deletable-edge-delete-btn { width: 20px; height: 20px; border: 0px solid #ffff…" at bounding box center [462, 234] width 579 height 389
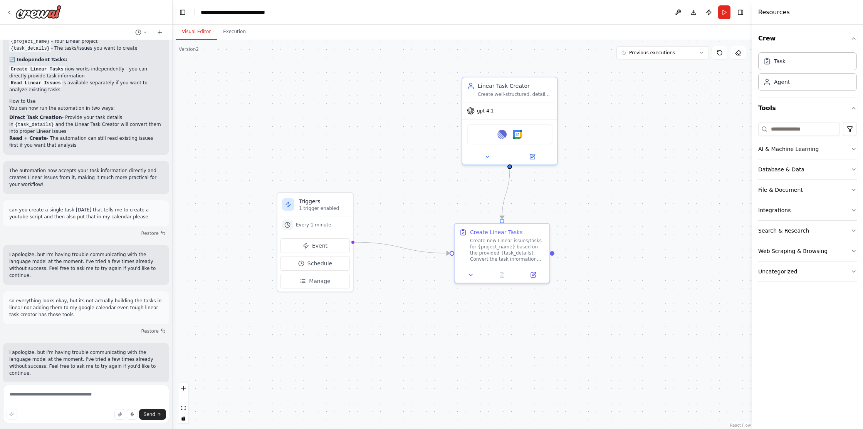
drag, startPoint x: 620, startPoint y: 177, endPoint x: 644, endPoint y: 163, distance: 27.5
click at [644, 163] on div ".deletable-edge-delete-btn { width: 20px; height: 20px; border: 0px solid #ffff…" at bounding box center [462, 234] width 579 height 389
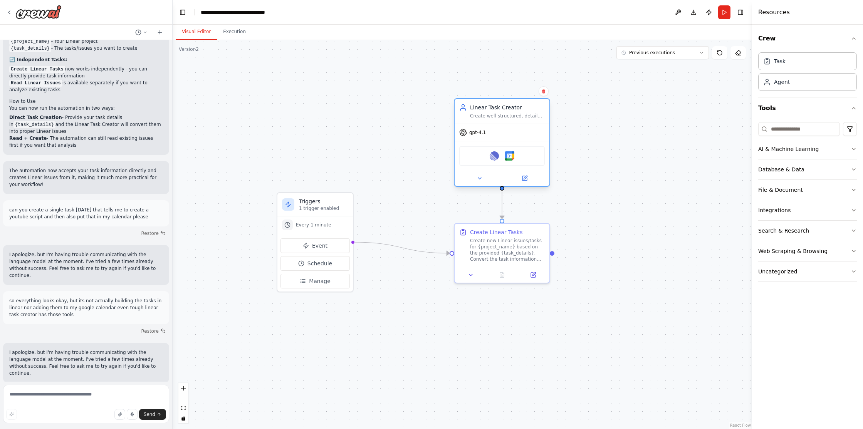
drag, startPoint x: 537, startPoint y: 87, endPoint x: 531, endPoint y: 113, distance: 26.1
click at [531, 113] on div "Linear Task Creator Create well-structured, detailed tasks/issues in Linear for…" at bounding box center [507, 111] width 75 height 15
click at [592, 120] on div ".deletable-edge-delete-btn { width: 20px; height: 20px; border: 0px solid #ffff…" at bounding box center [462, 234] width 579 height 389
